Goal: Communication & Community: Answer question/provide support

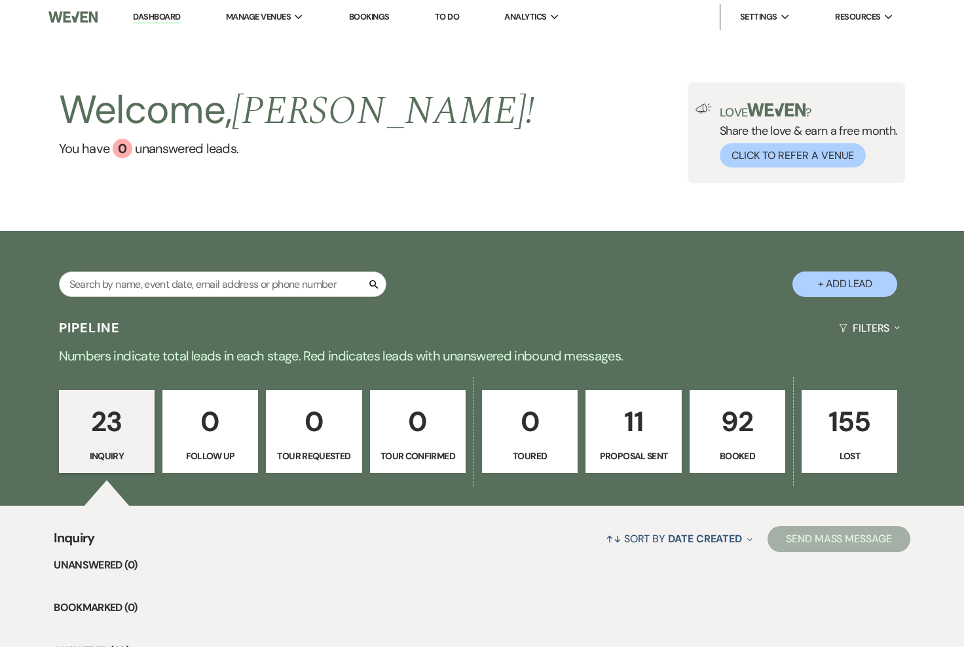
click at [721, 405] on p "92" at bounding box center [737, 422] width 79 height 44
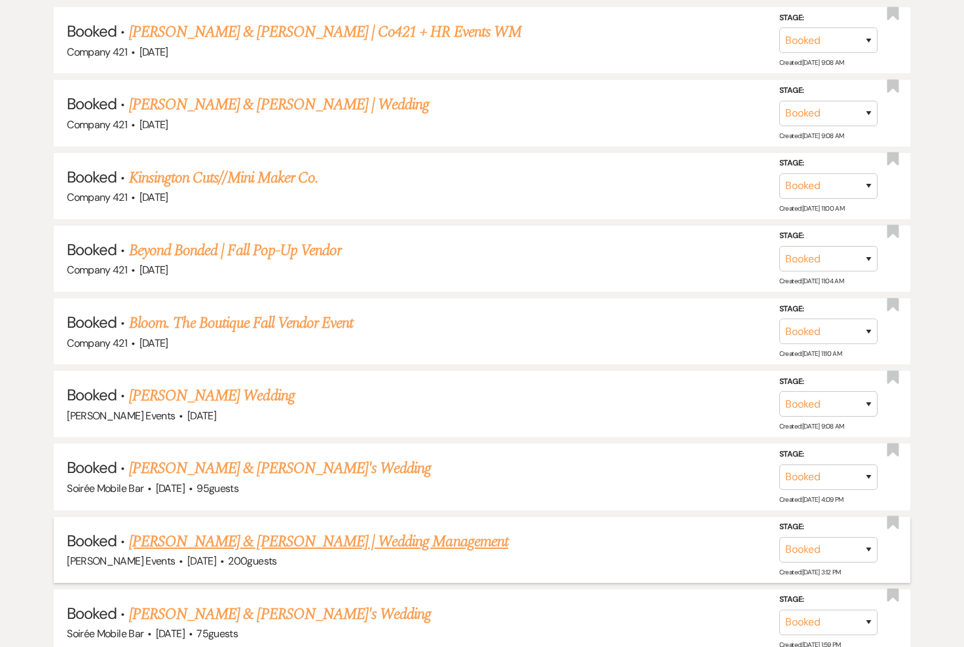
scroll to position [659, 0]
click at [254, 403] on li "Booked · Sophie Jin's Wedding Hillary Rae Events · Oct 4, 2025 Stage: Booked Lo…" at bounding box center [482, 404] width 856 height 66
click at [222, 392] on link "Sophie Jin's Wedding" at bounding box center [212, 396] width 166 height 24
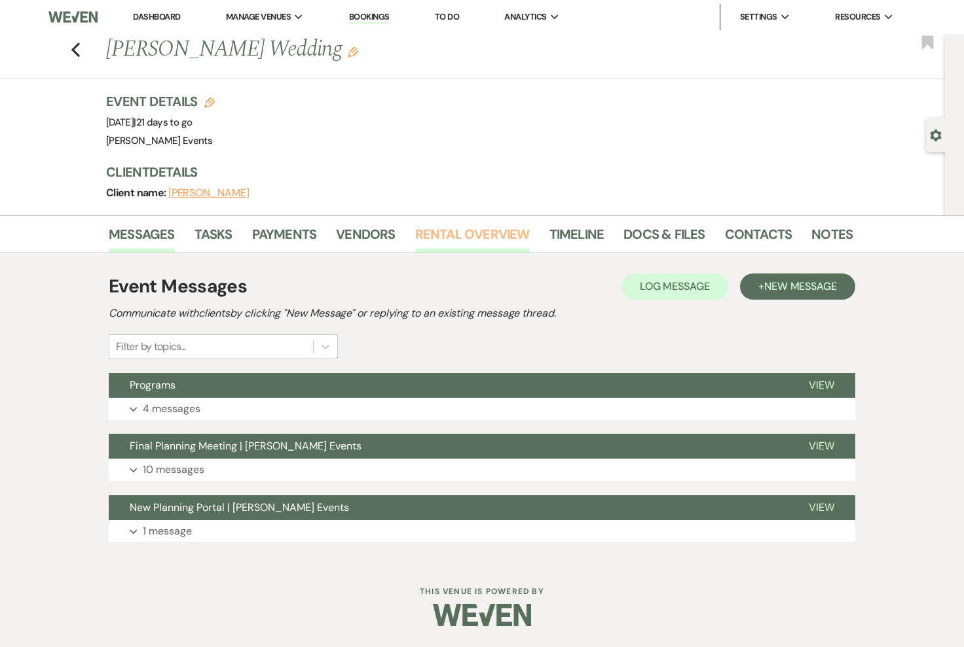
click at [465, 236] on link "Rental Overview" at bounding box center [472, 238] width 115 height 29
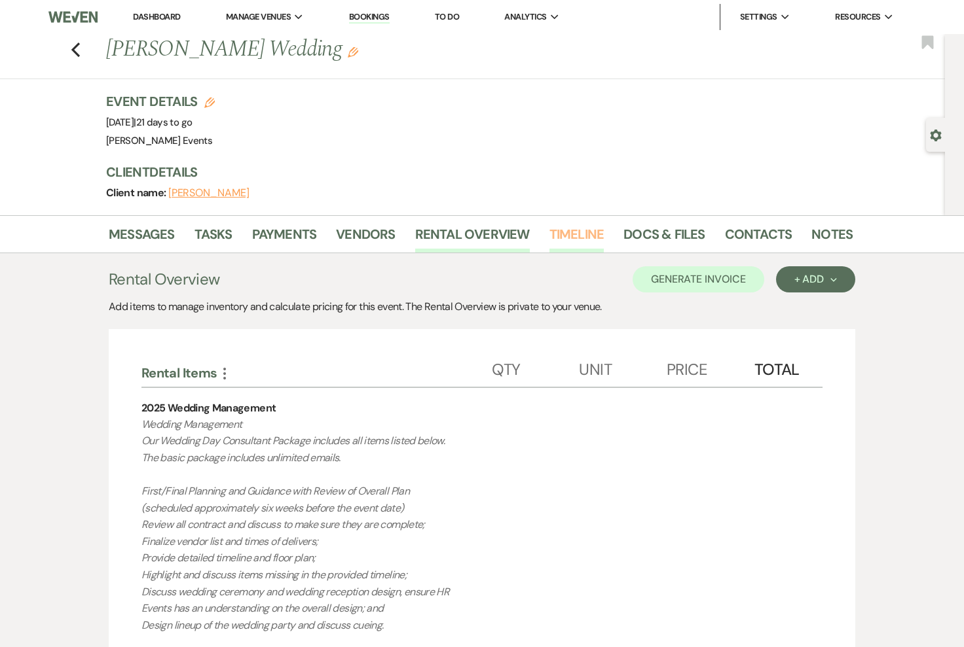
click at [570, 236] on link "Timeline" at bounding box center [576, 238] width 55 height 29
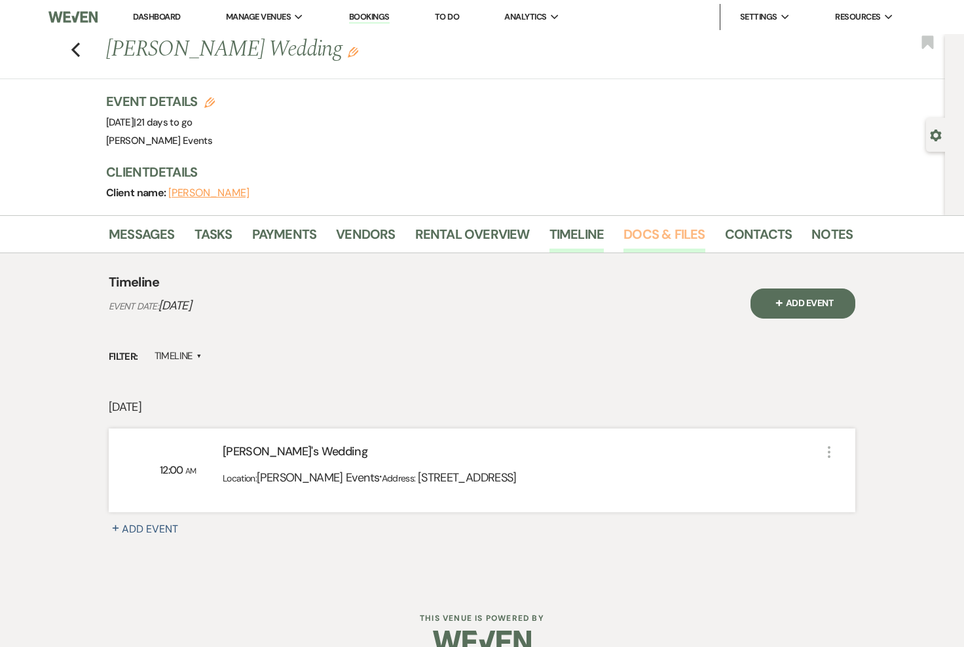
click at [653, 240] on link "Docs & Files" at bounding box center [663, 238] width 81 height 29
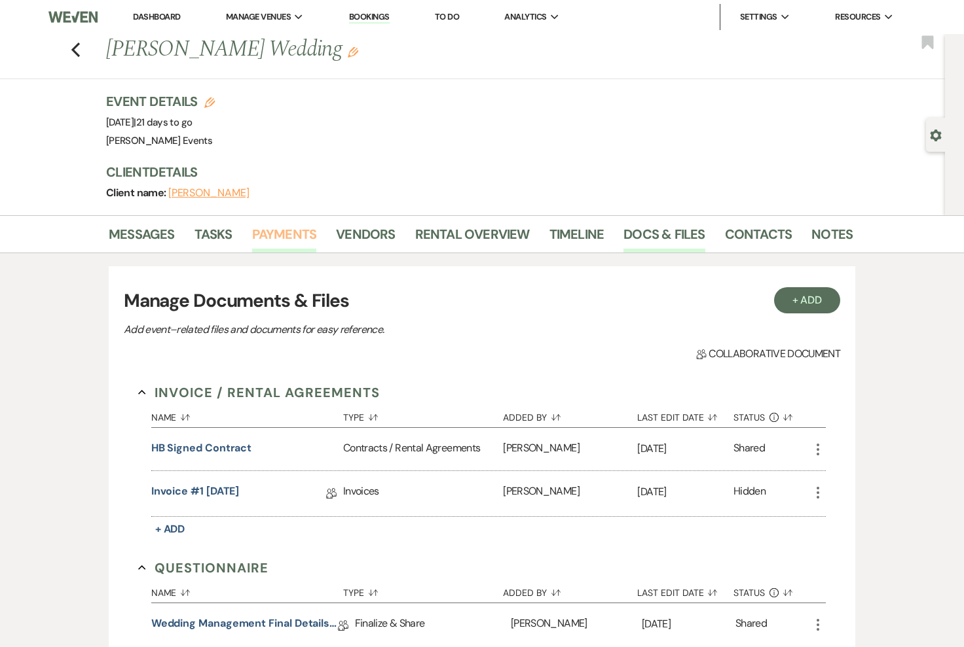
click at [278, 236] on link "Payments" at bounding box center [284, 238] width 65 height 29
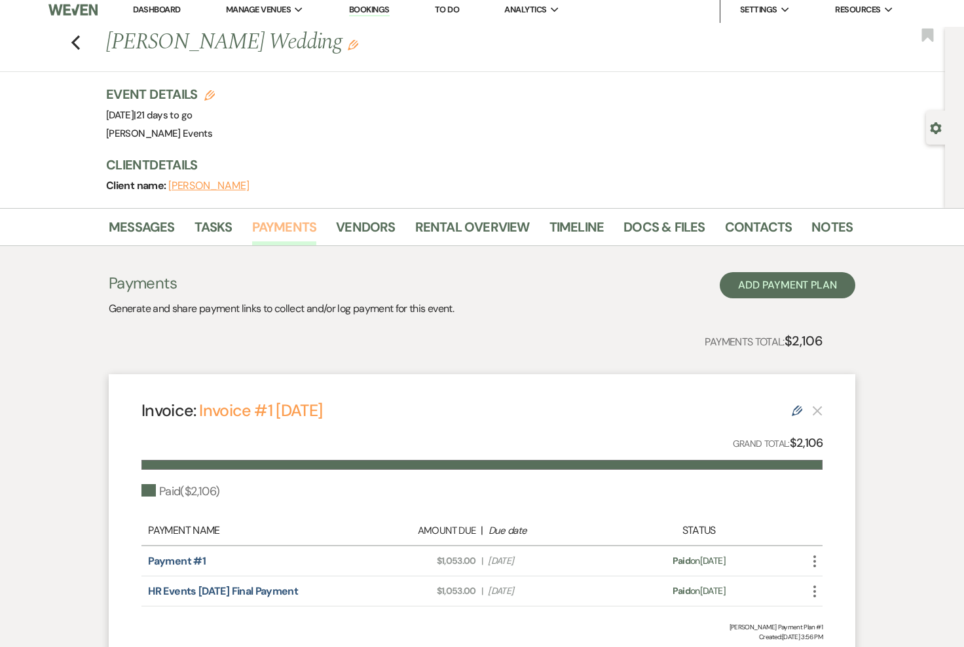
scroll to position [3, 0]
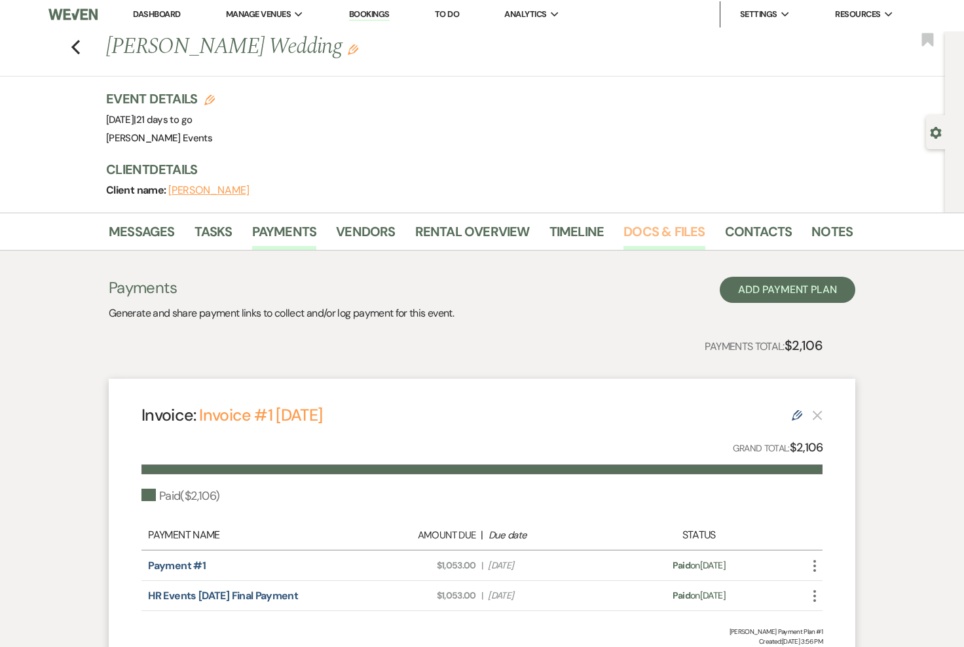
click at [655, 235] on link "Docs & Files" at bounding box center [663, 235] width 81 height 29
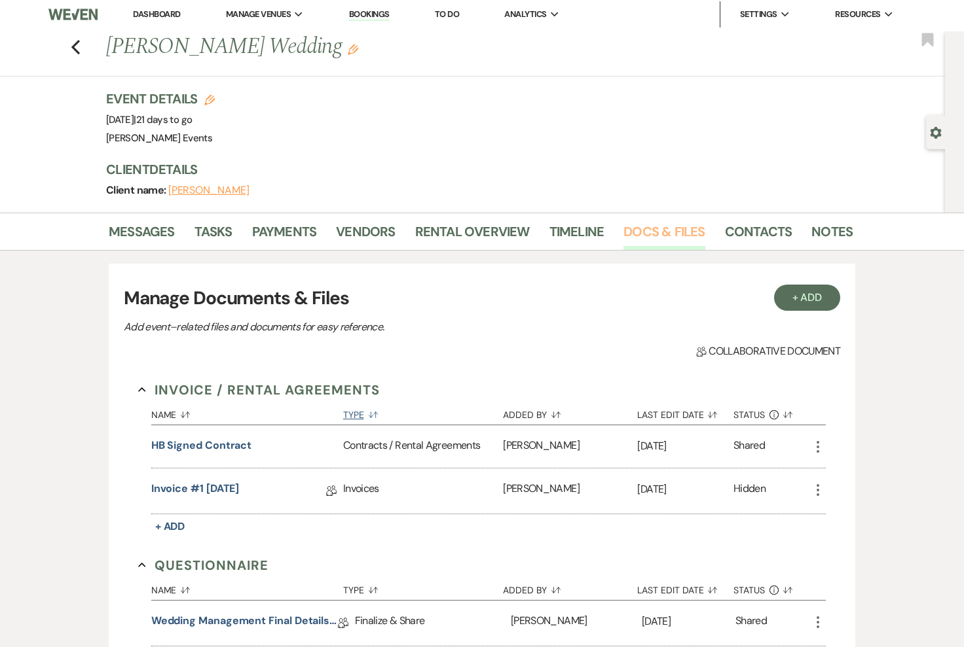
scroll to position [96, 0]
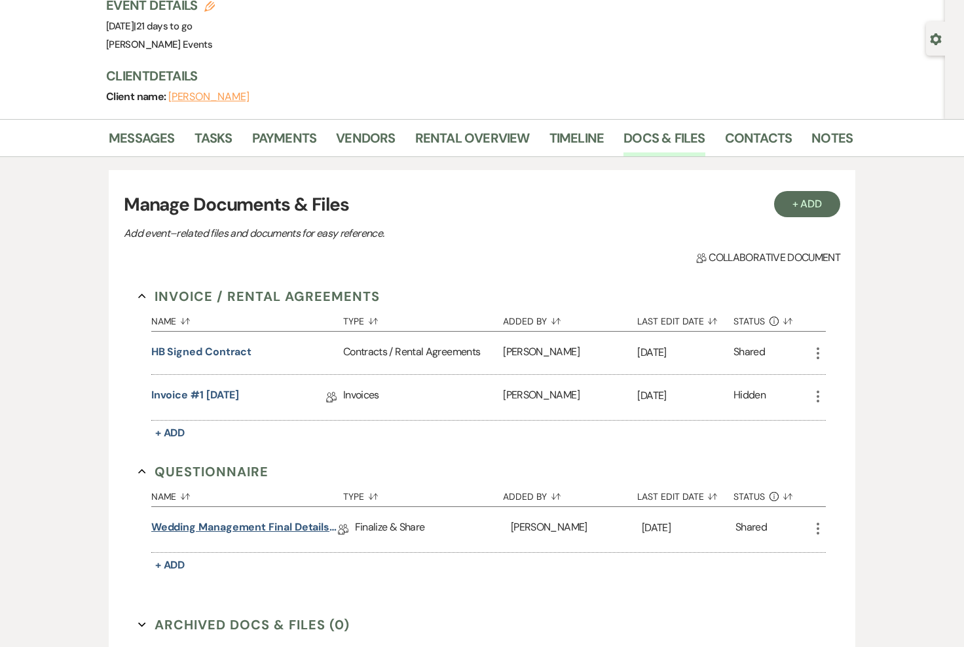
click at [209, 532] on link "Wedding Management Final Details Questionnaire" at bounding box center [244, 530] width 187 height 20
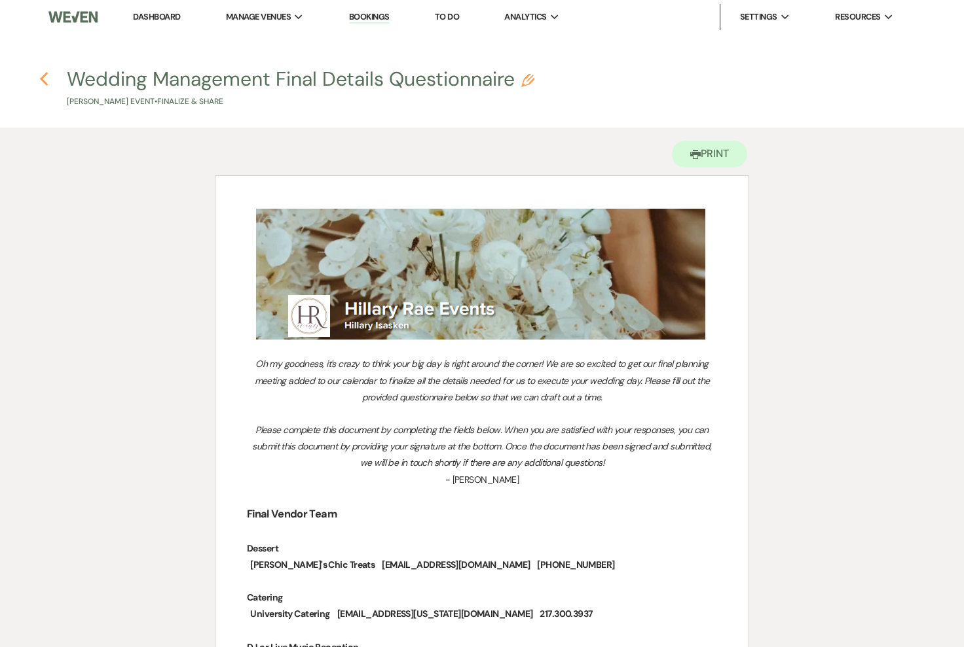
click at [45, 75] on use "button" at bounding box center [43, 79] width 9 height 14
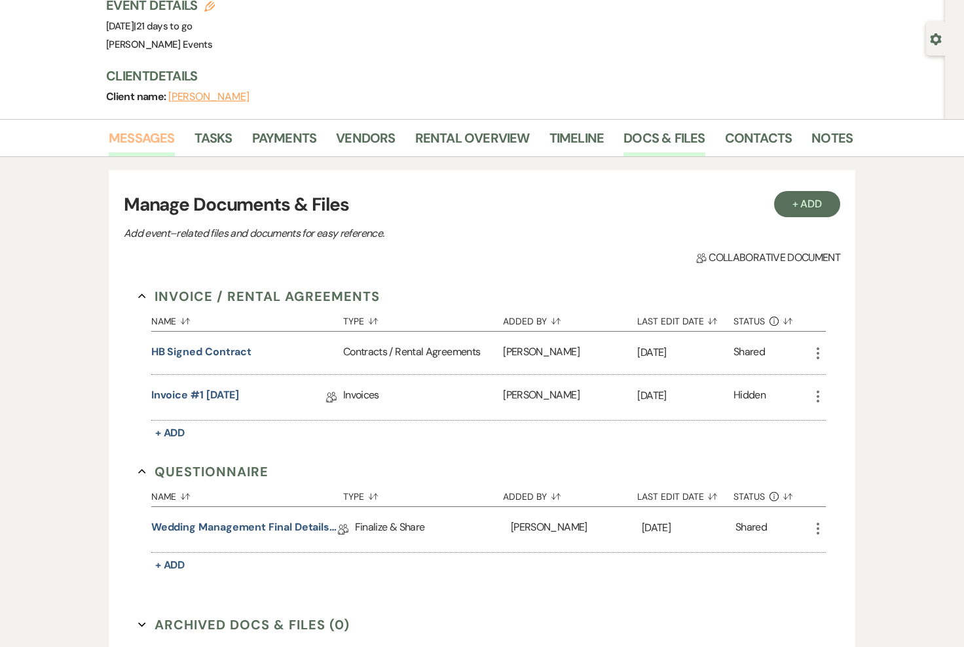
click at [134, 137] on link "Messages" at bounding box center [142, 142] width 66 height 29
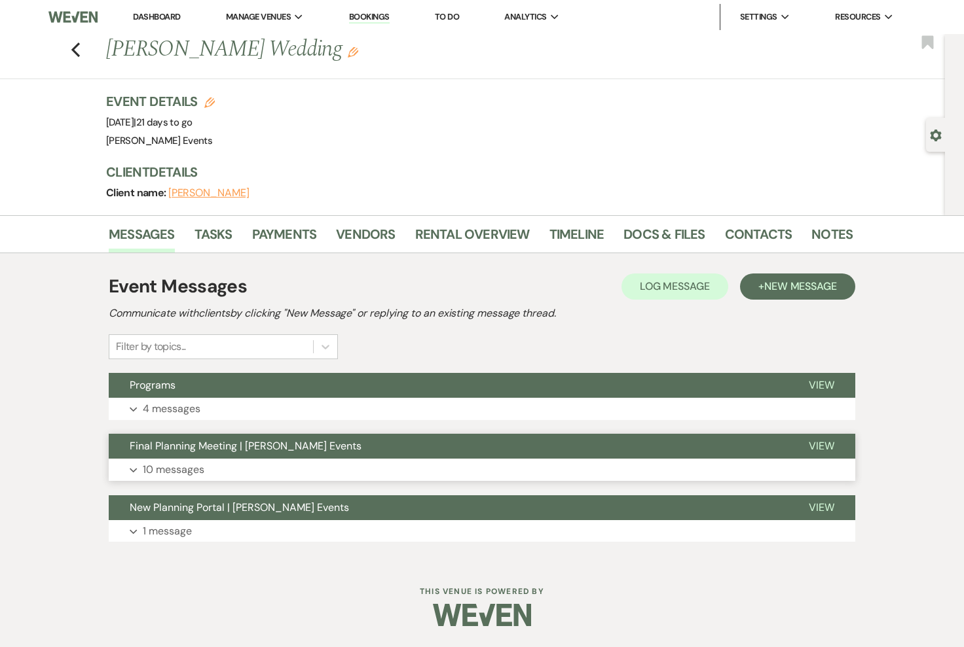
click at [162, 467] on p "10 messages" at bounding box center [174, 470] width 62 height 17
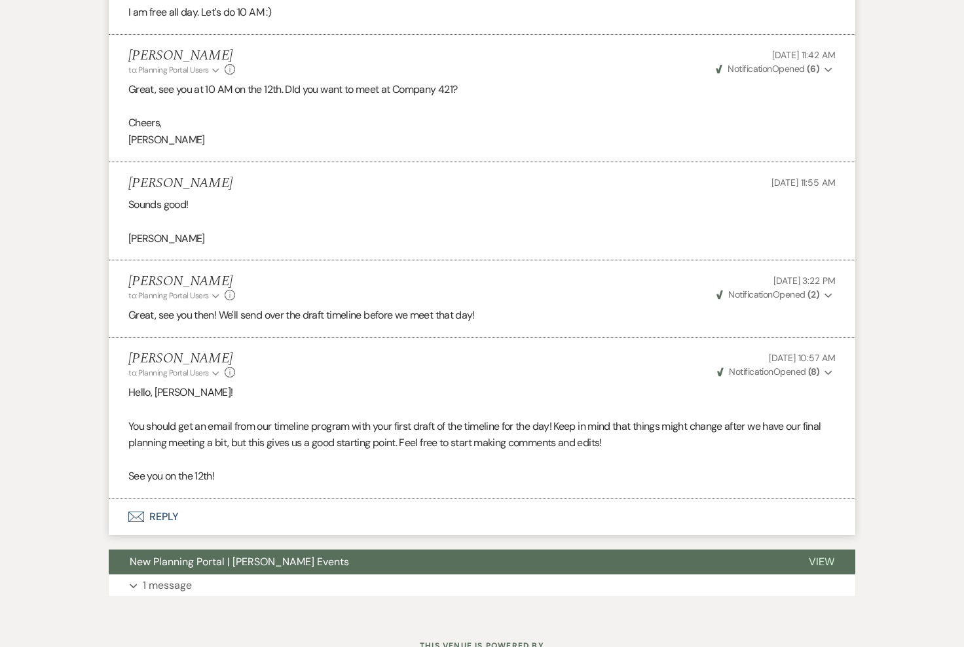
scroll to position [1286, 0]
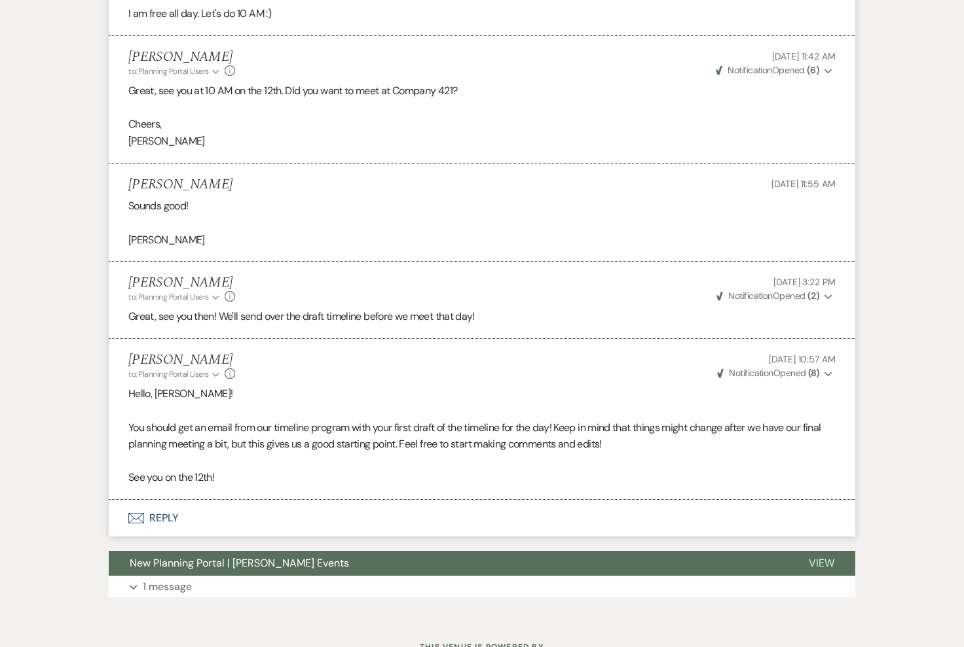
click at [164, 537] on button "Envelope Reply" at bounding box center [482, 518] width 746 height 37
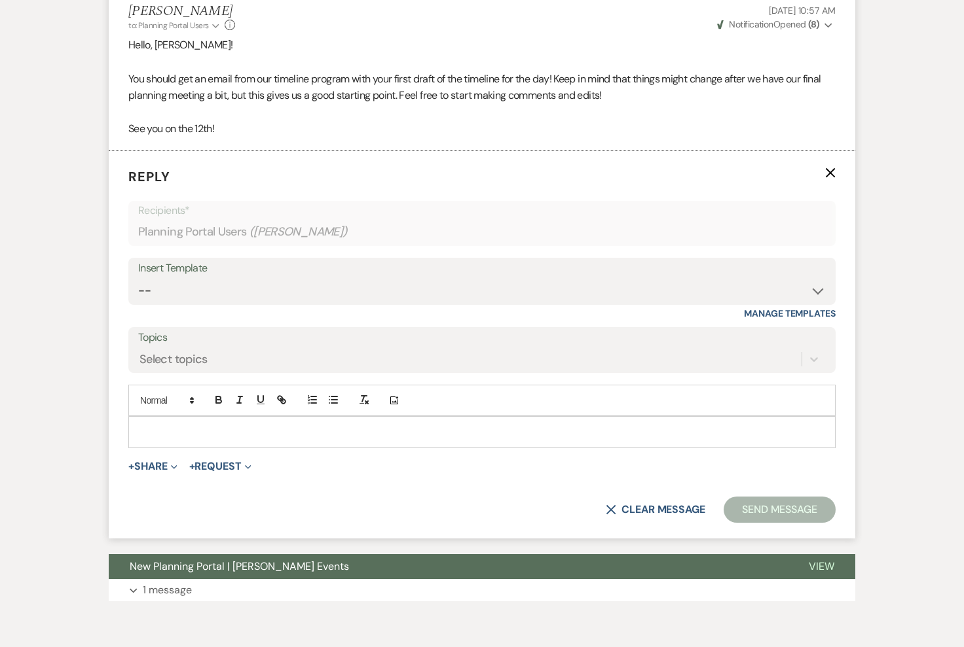
scroll to position [1638, 0]
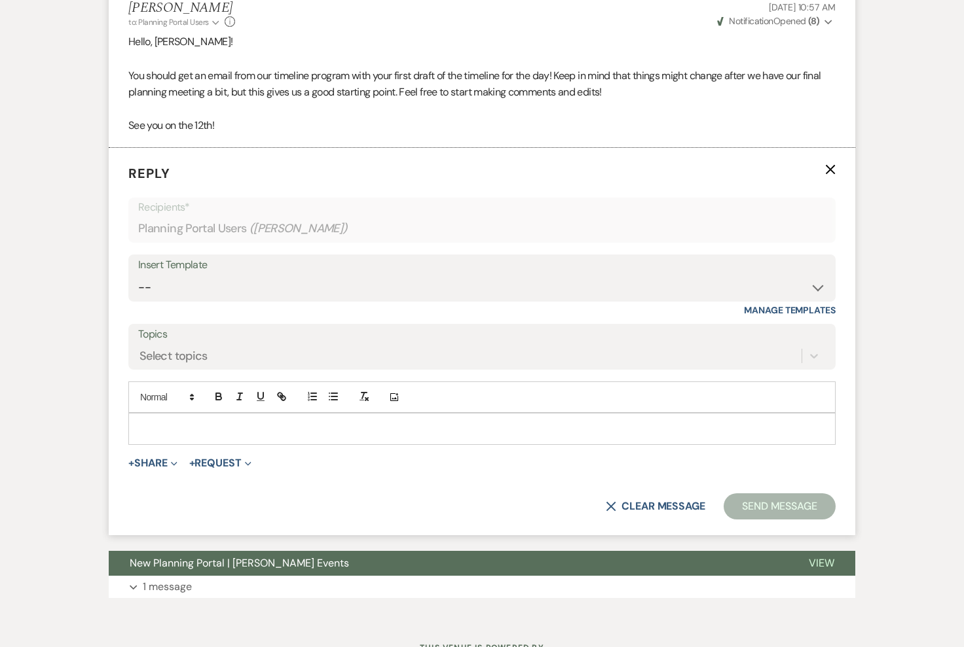
click at [198, 436] on p at bounding box center [482, 429] width 686 height 14
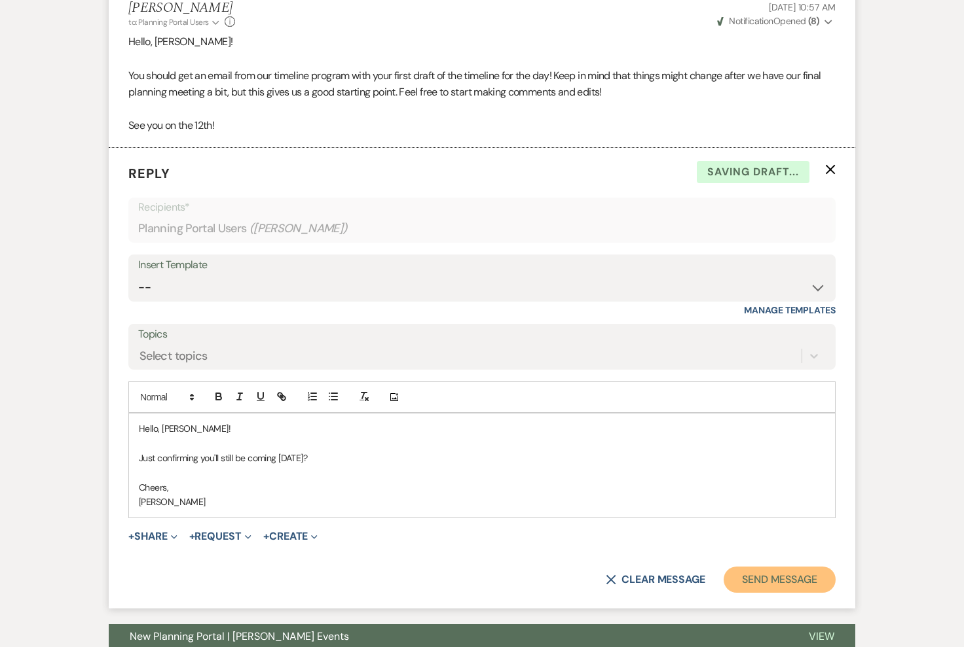
click at [775, 593] on button "Send Message" at bounding box center [779, 580] width 112 height 26
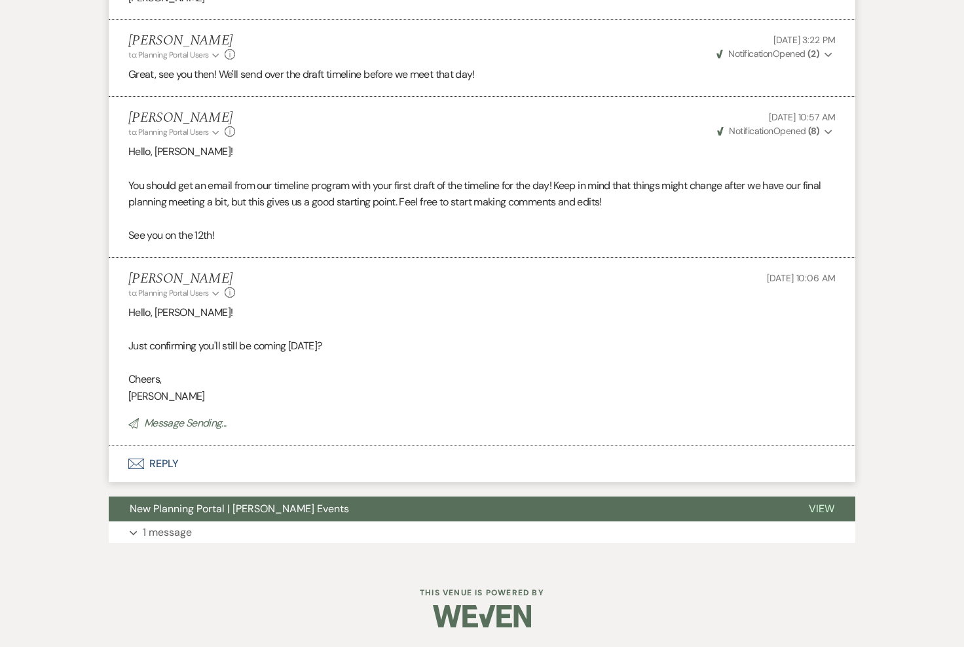
scroll to position [1517, 0]
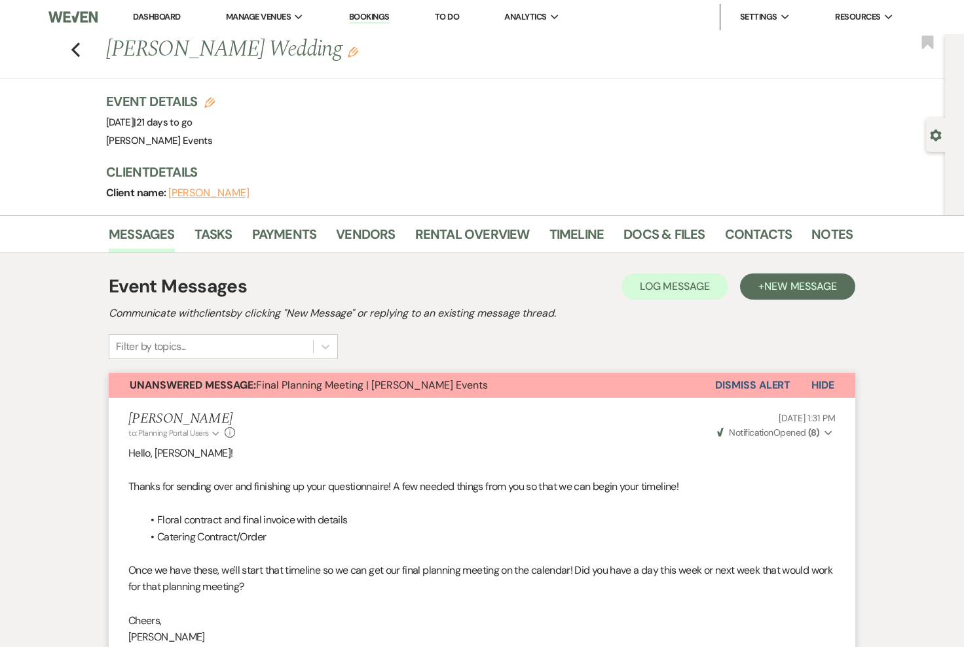
click at [729, 382] on button "Dismiss Alert" at bounding box center [752, 385] width 75 height 25
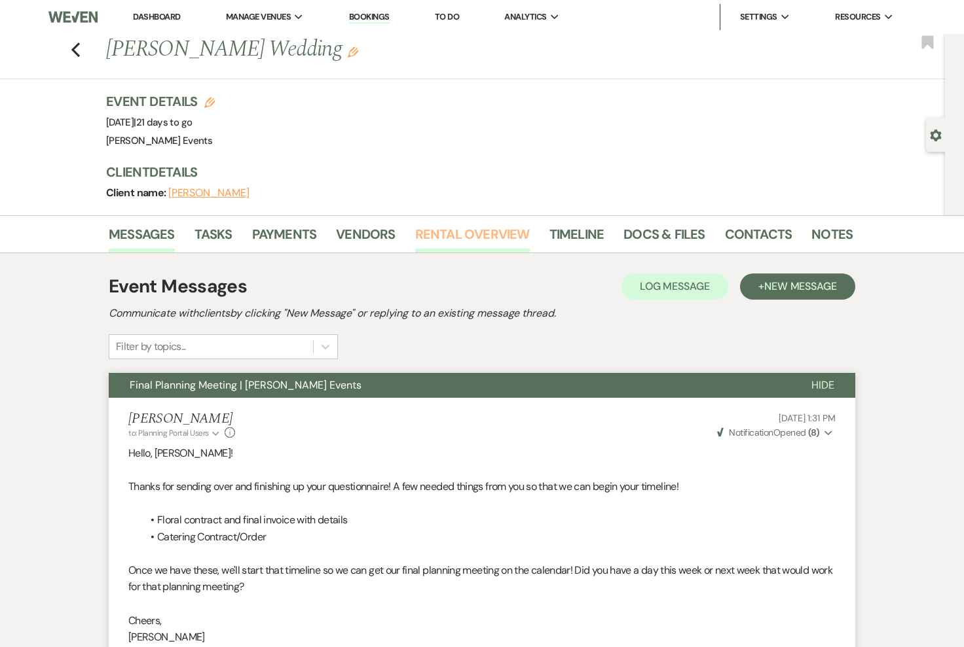
click at [467, 244] on link "Rental Overview" at bounding box center [472, 238] width 115 height 29
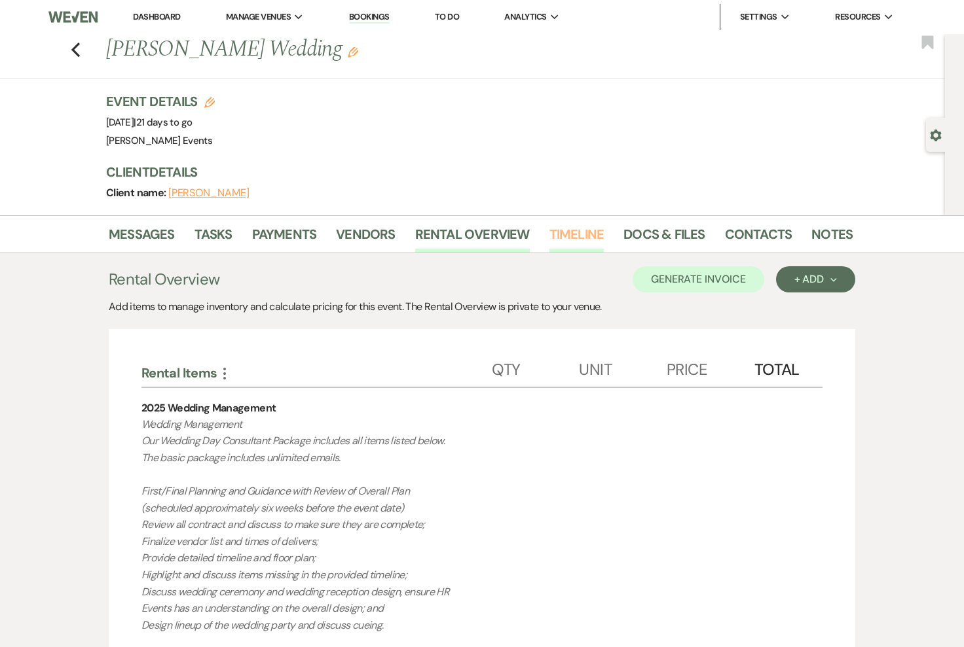
click at [577, 241] on link "Timeline" at bounding box center [576, 238] width 55 height 29
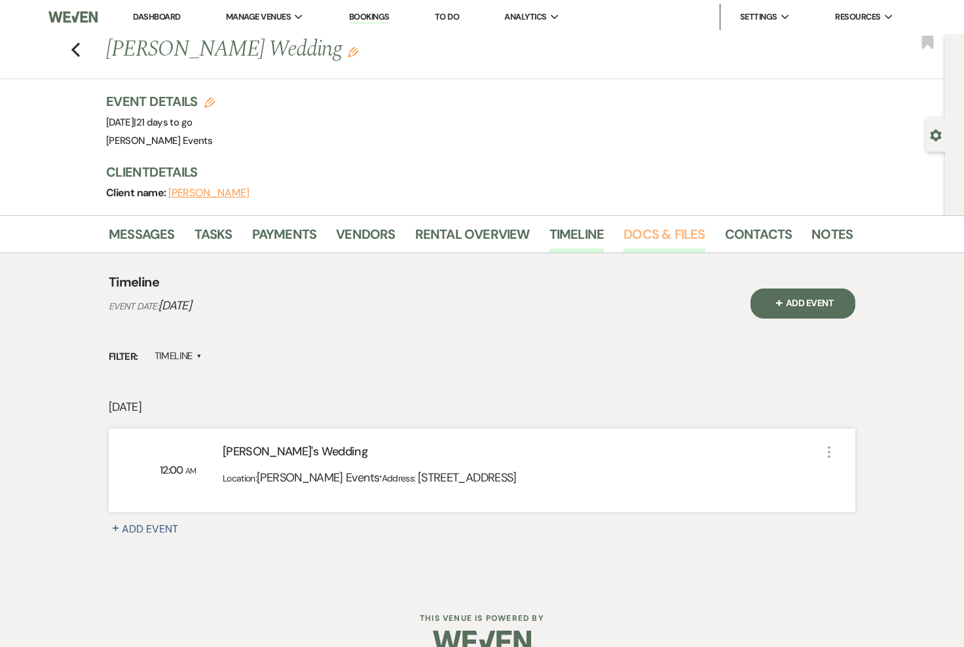
click at [641, 230] on link "Docs & Files" at bounding box center [663, 238] width 81 height 29
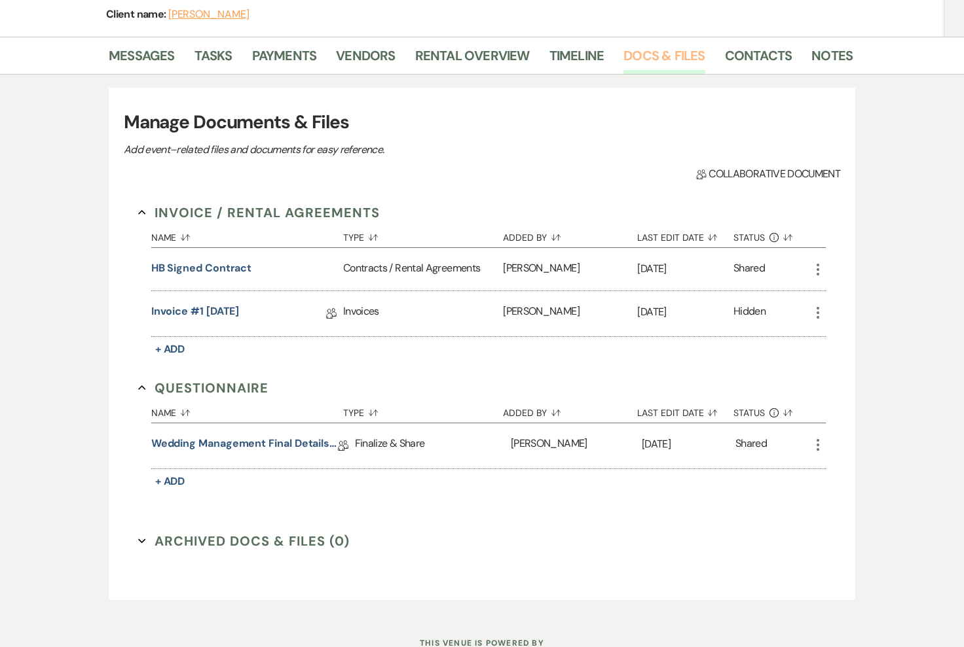
scroll to position [229, 0]
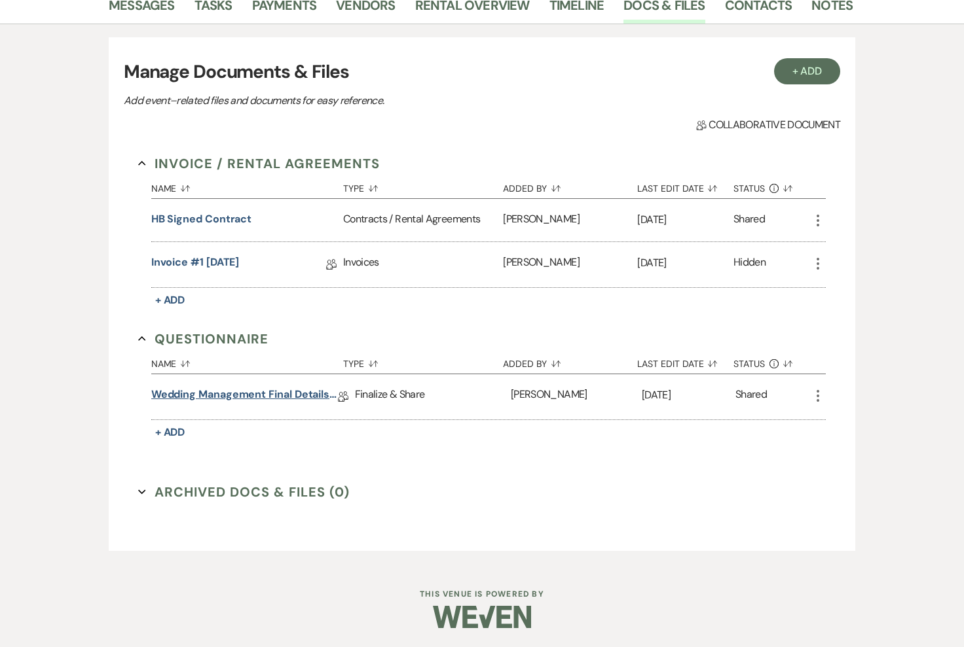
click at [262, 395] on link "Wedding Management Final Details Questionnaire" at bounding box center [244, 397] width 187 height 20
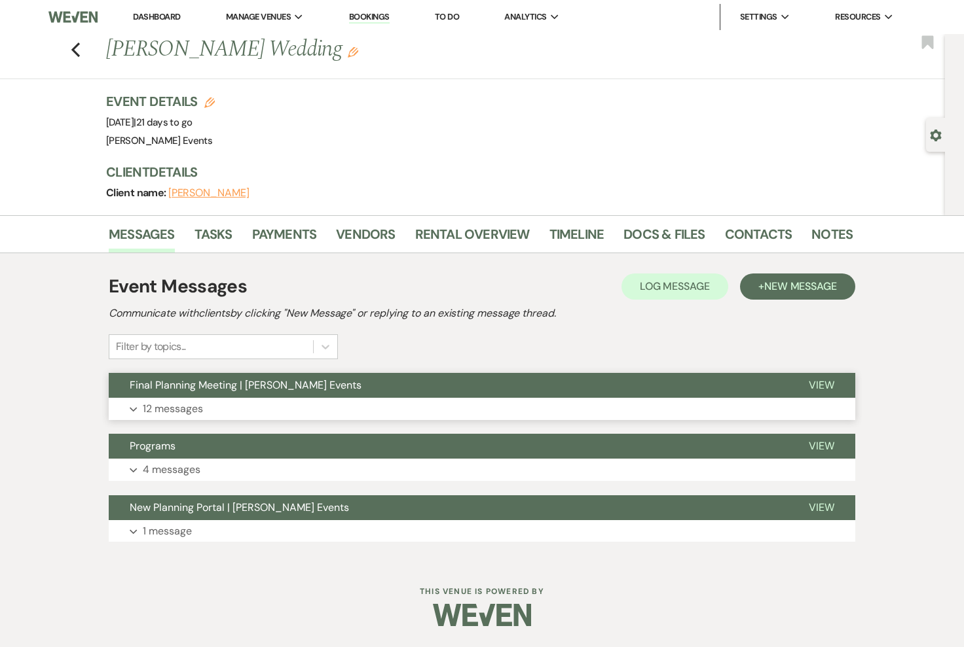
click at [408, 411] on button "Expand 12 messages" at bounding box center [482, 409] width 746 height 22
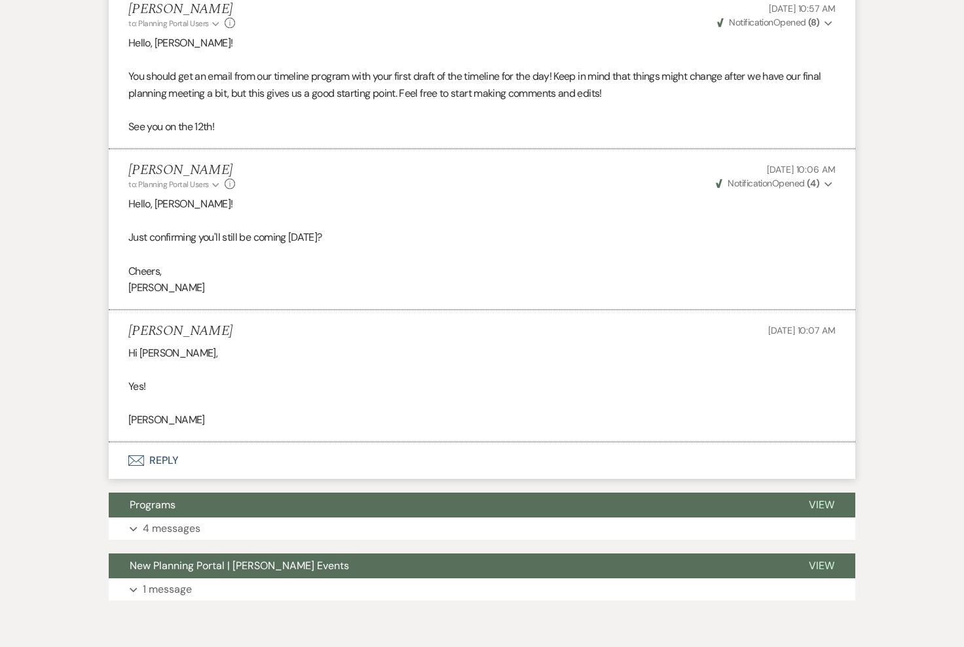
scroll to position [1650, 0]
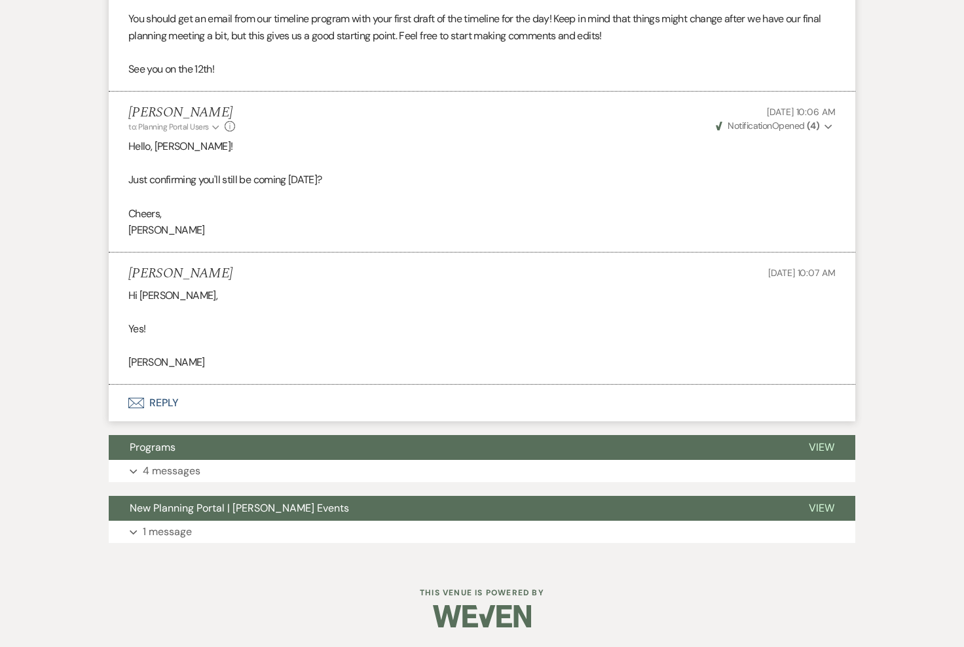
click at [162, 405] on button "Envelope Reply" at bounding box center [482, 403] width 746 height 37
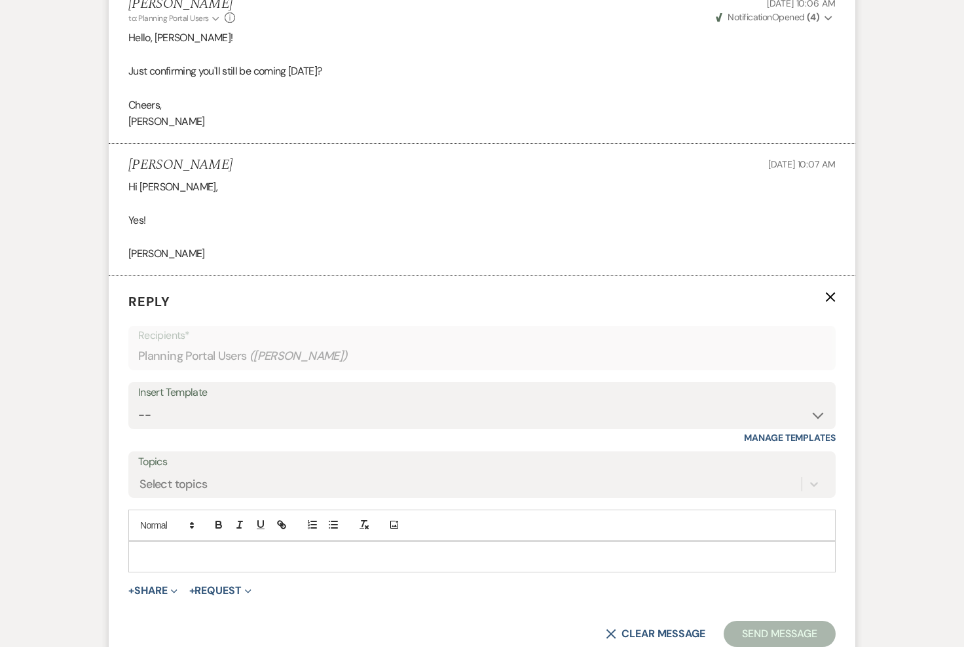
scroll to position [1762, 0]
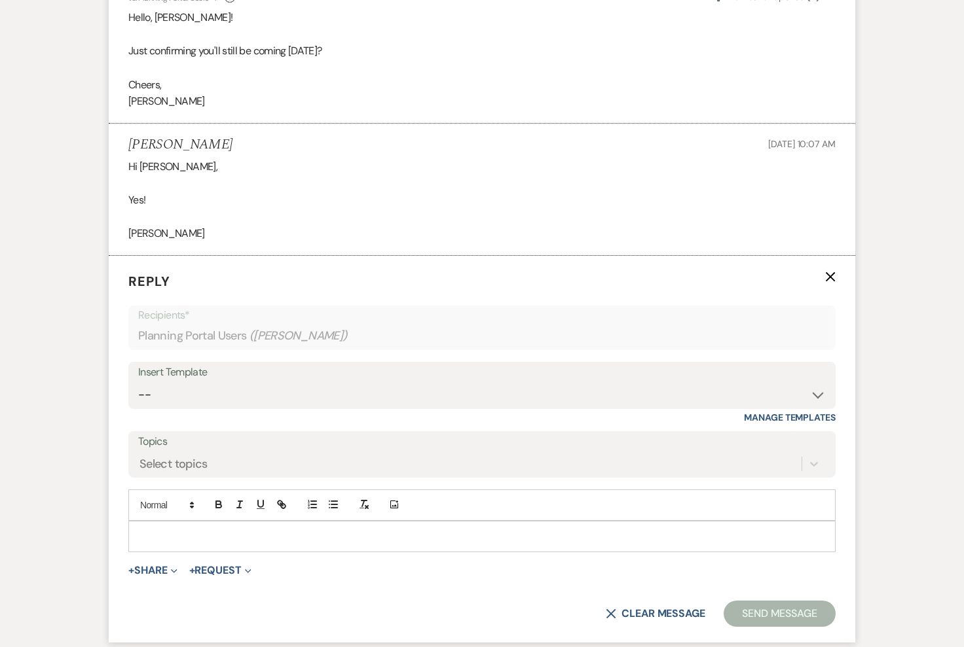
click at [195, 552] on div at bounding box center [482, 537] width 706 height 30
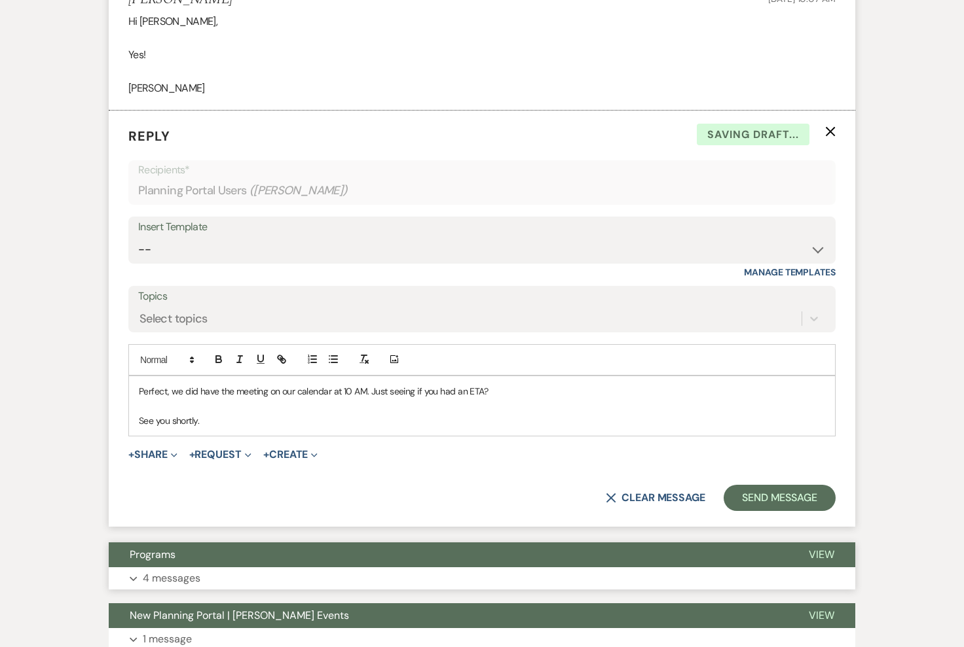
scroll to position [1929, 0]
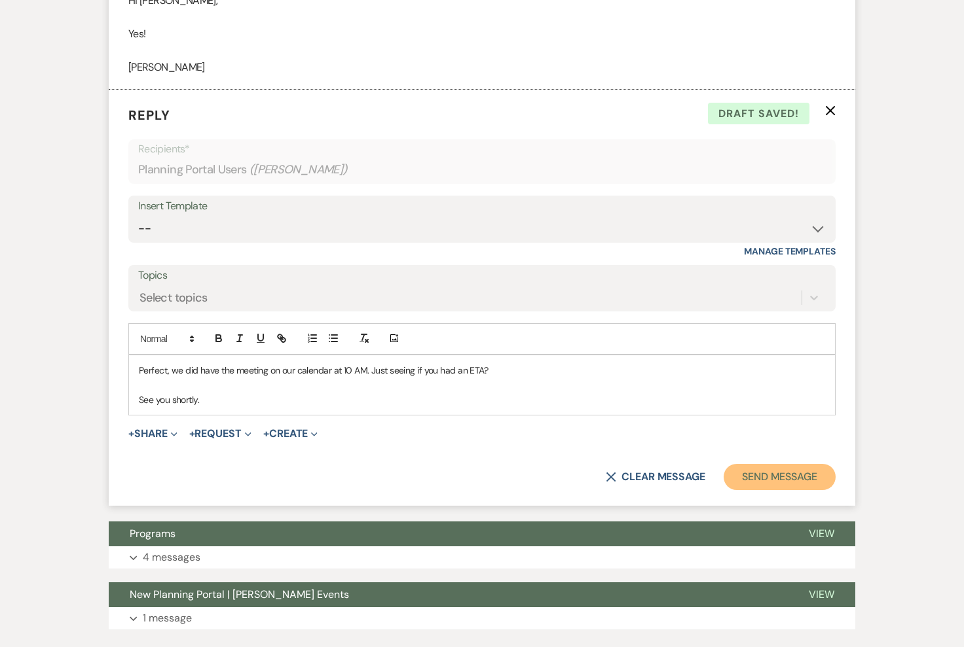
click at [779, 490] on button "Send Message" at bounding box center [779, 477] width 112 height 26
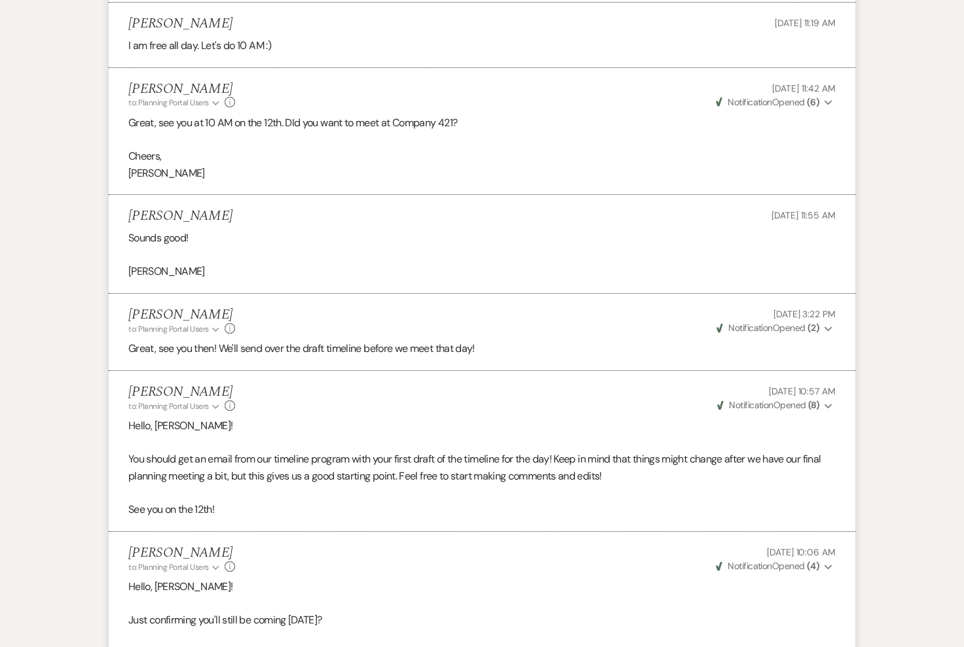
scroll to position [1193, 0]
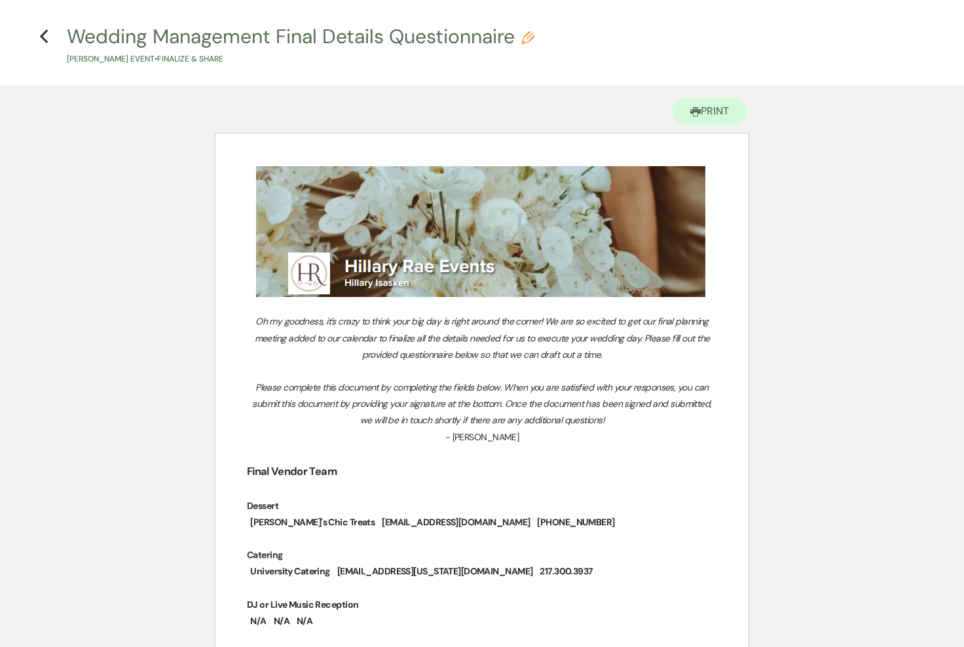
scroll to position [44, 0]
